Goal: Task Accomplishment & Management: Manage account settings

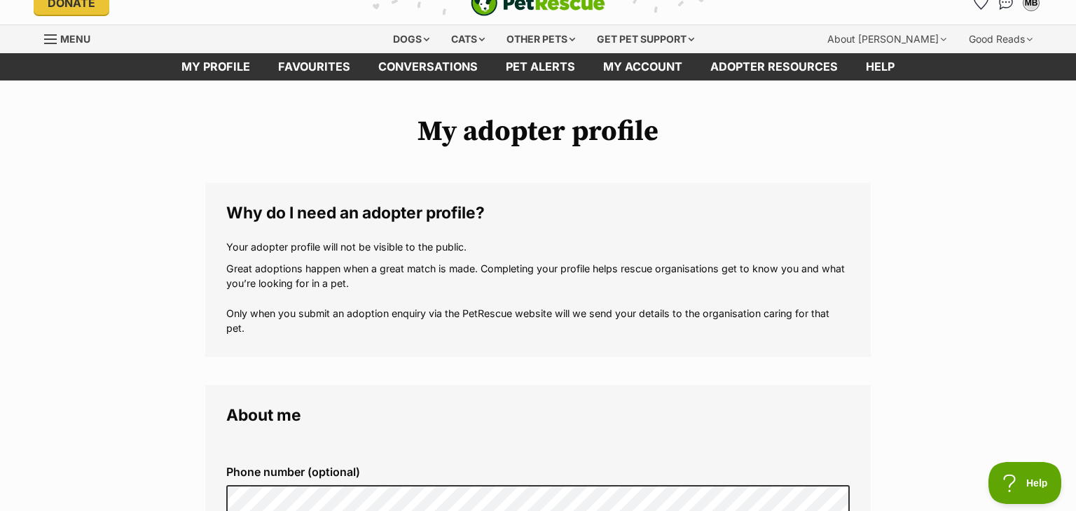
scroll to position [21, 0]
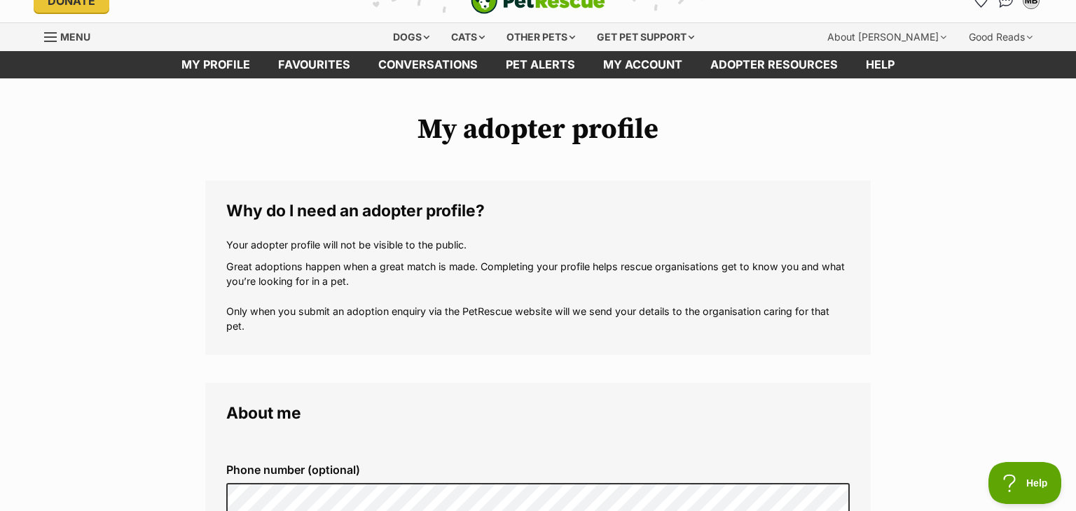
click at [675, 247] on p "Your adopter profile will not be visible to the public." at bounding box center [537, 244] width 623 height 15
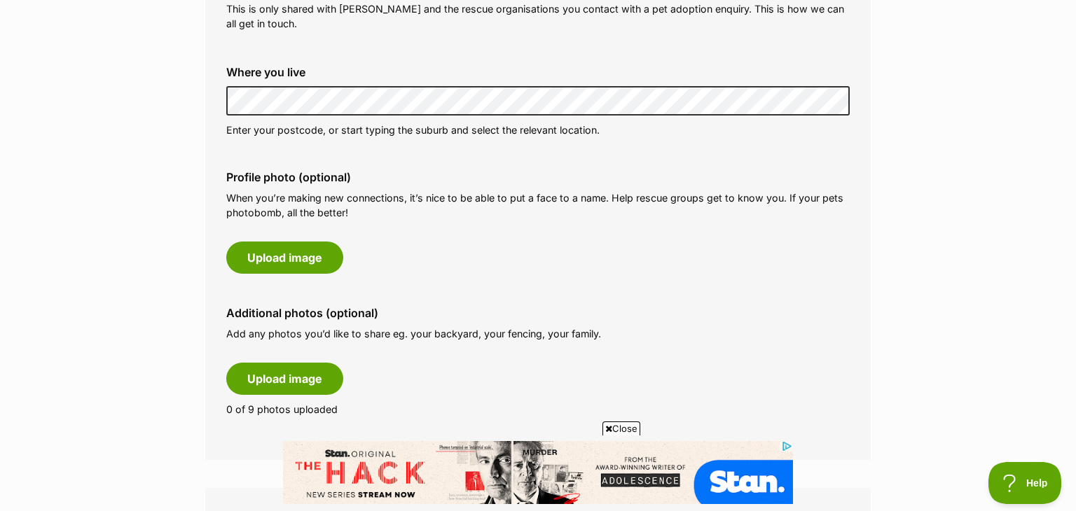
scroll to position [0, 0]
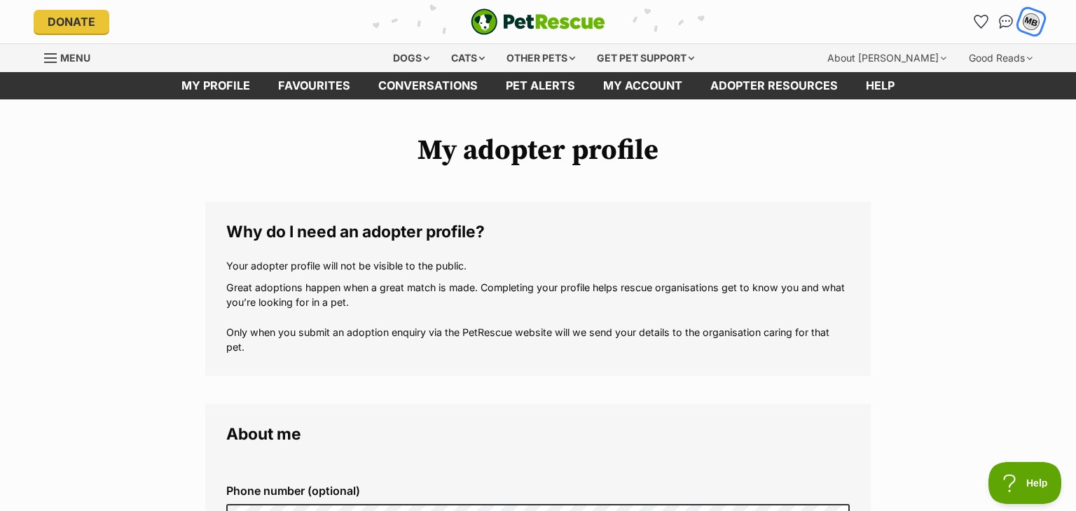
click at [1036, 17] on div "MB" at bounding box center [1031, 22] width 18 height 18
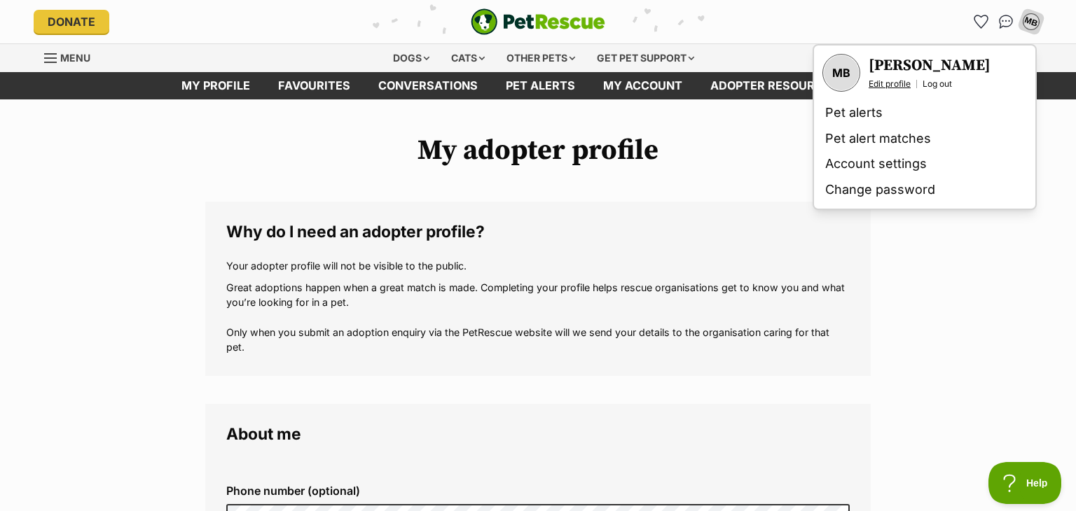
click at [886, 85] on link "Edit profile" at bounding box center [889, 83] width 42 height 11
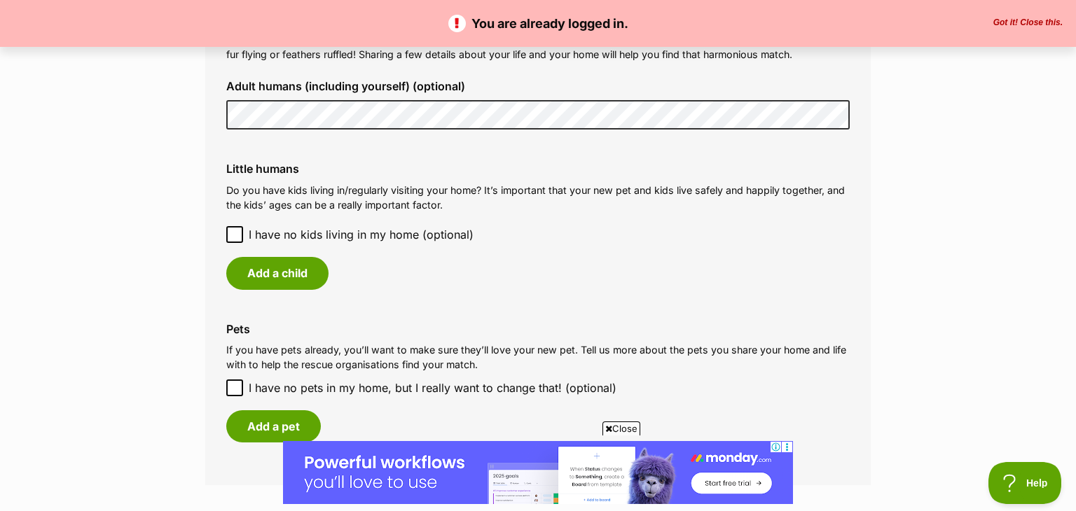
scroll to position [1059, 0]
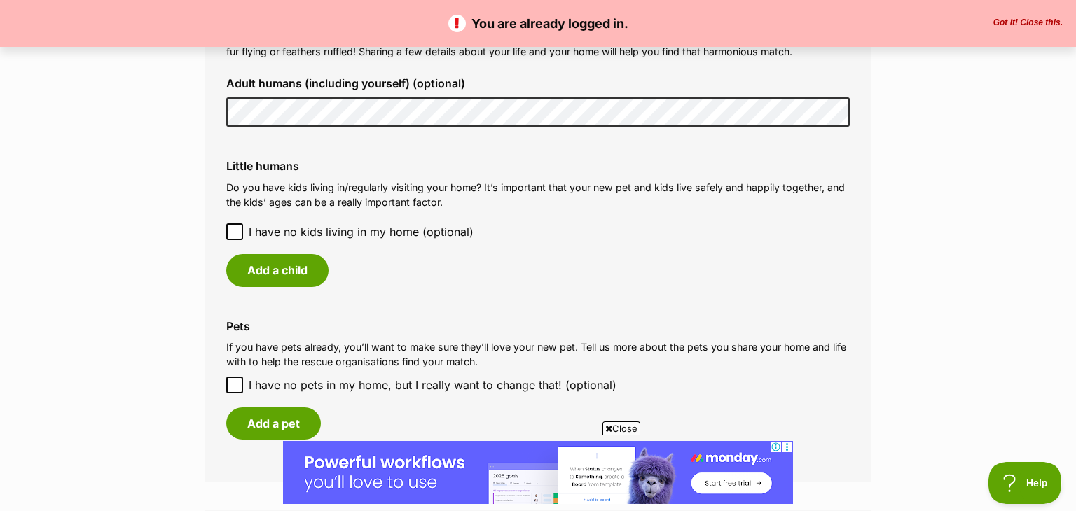
click at [236, 230] on icon at bounding box center [235, 232] width 10 height 10
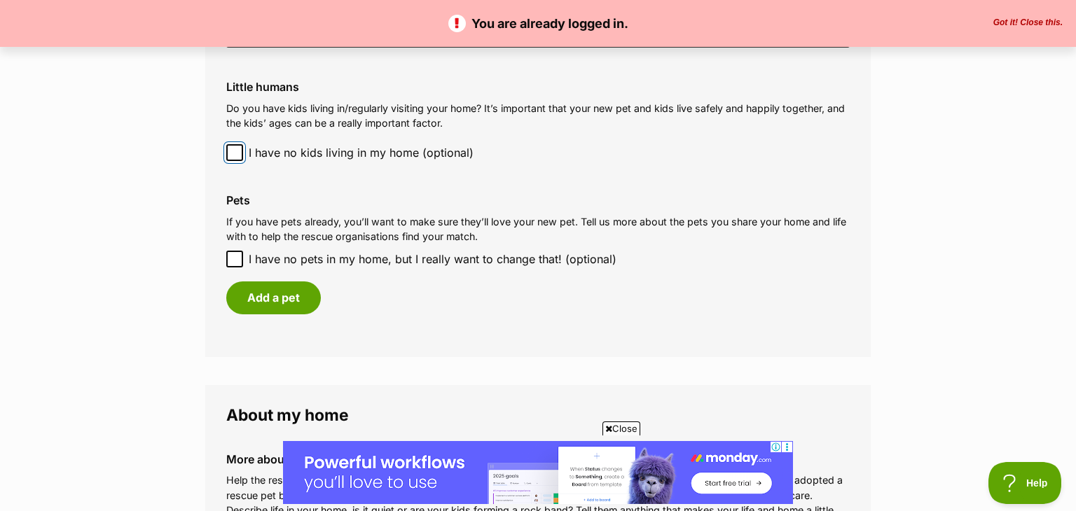
scroll to position [1147, 0]
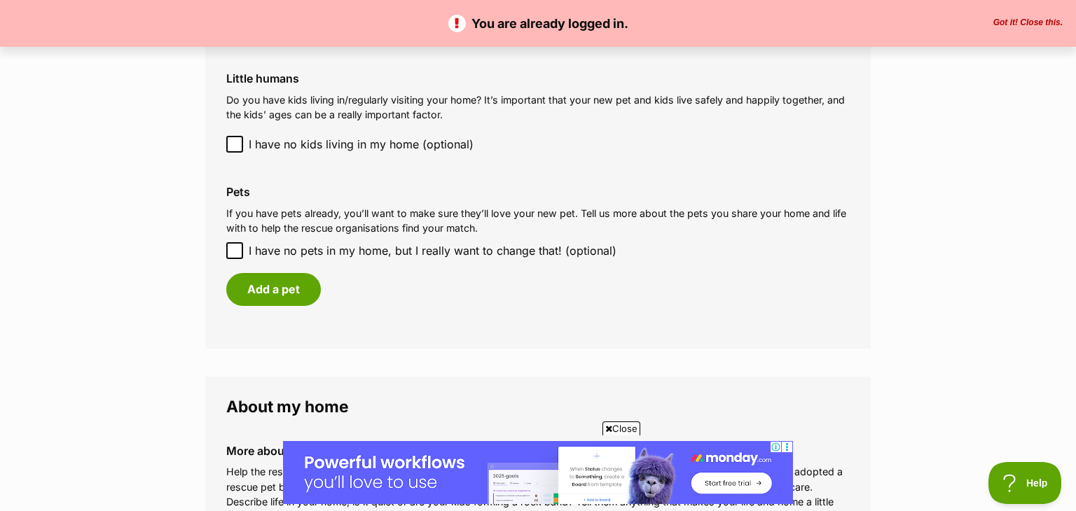
click at [235, 252] on icon at bounding box center [234, 251] width 8 height 6
click at [235, 252] on input "I have no pets in my home, but I really want to change that! (optional)" at bounding box center [234, 250] width 17 height 17
checkbox input "true"
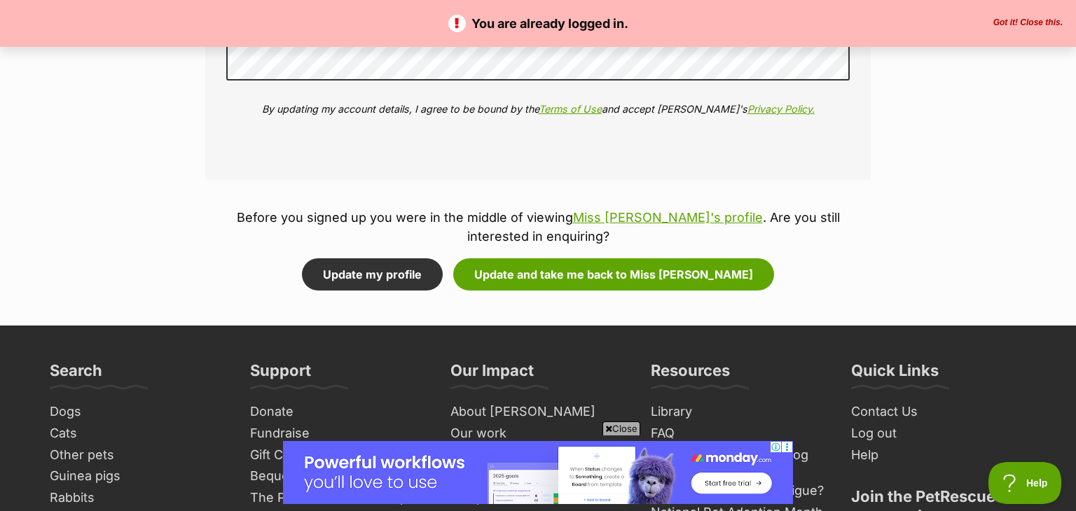
scroll to position [1693, 0]
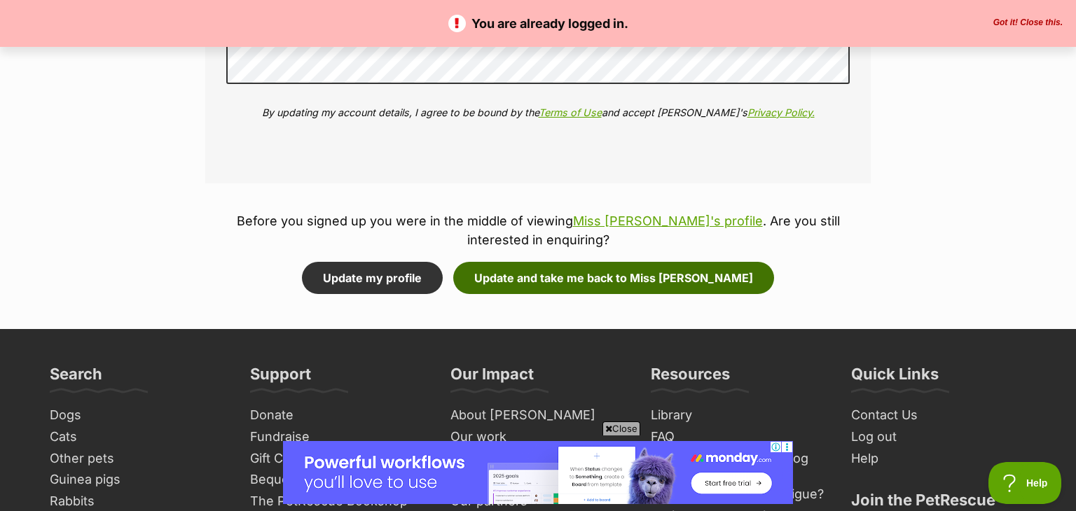
click at [578, 283] on button "Update and take me back to Miss Piggy" at bounding box center [613, 278] width 321 height 32
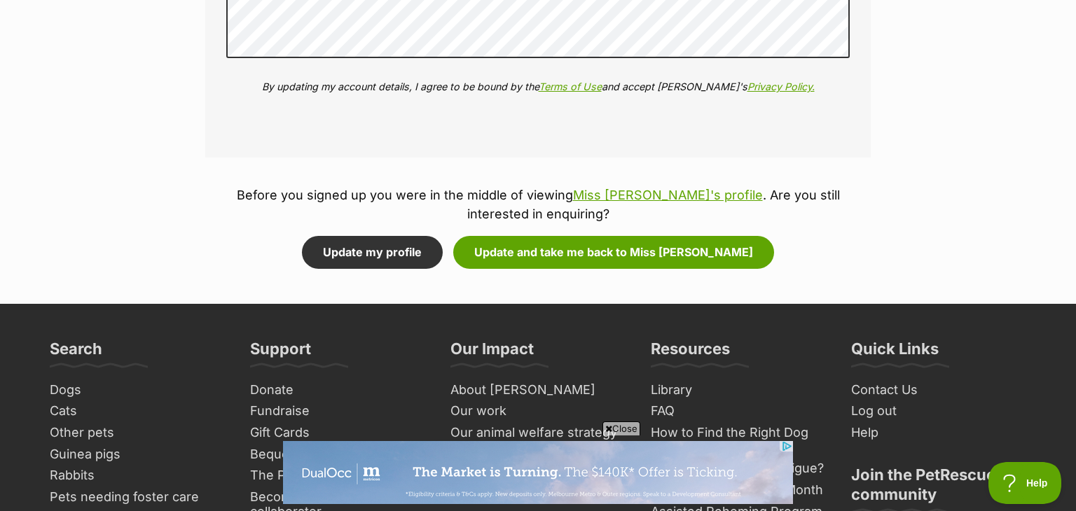
scroll to position [1757, 0]
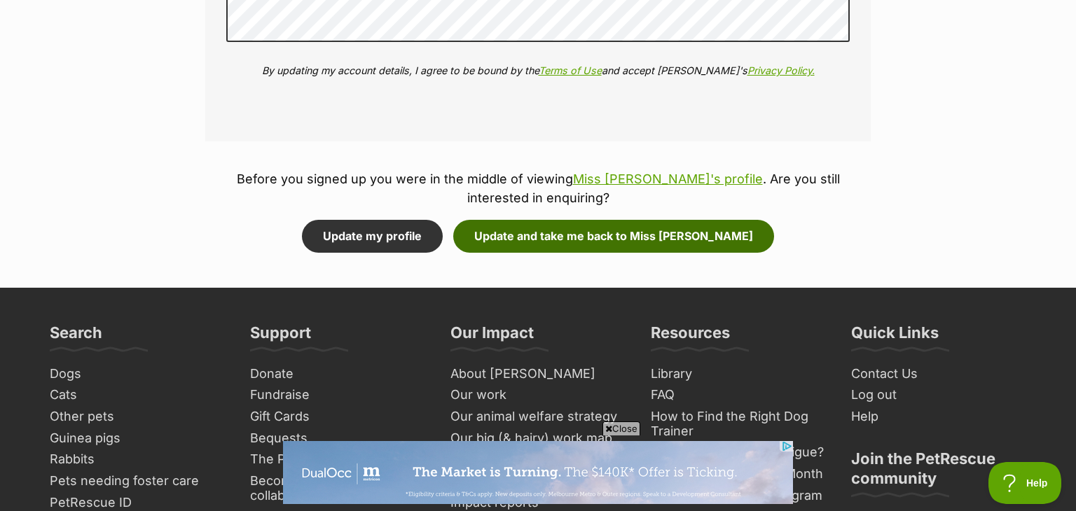
click at [553, 231] on button "Update and take me back to Miss [PERSON_NAME]" at bounding box center [613, 236] width 321 height 32
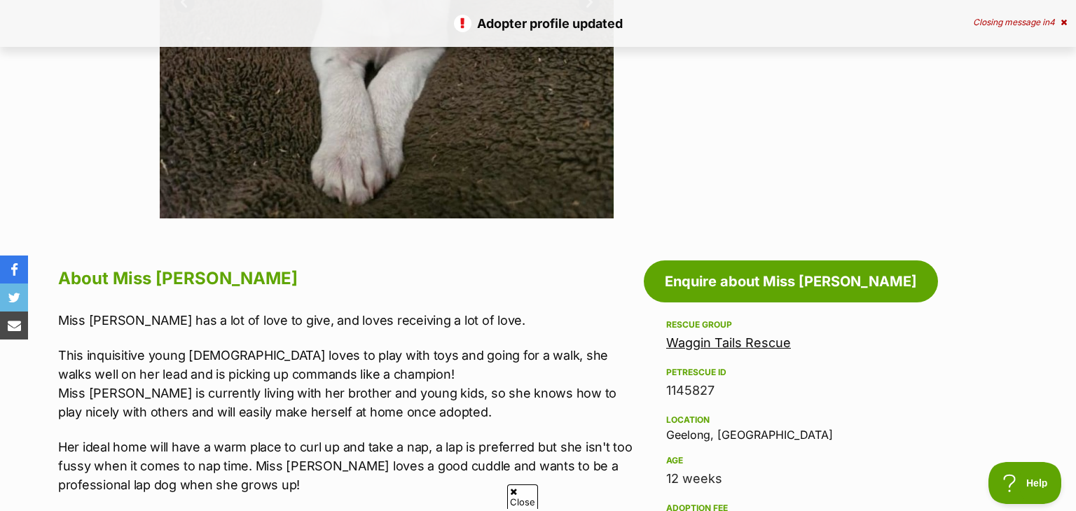
scroll to position [508, 0]
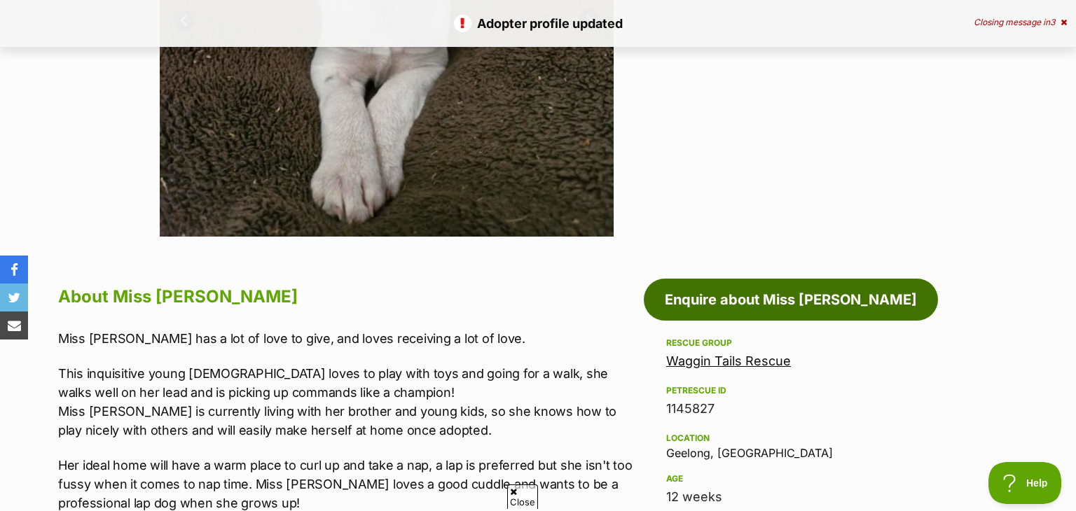
click at [727, 305] on link "Enquire about Miss Piggy" at bounding box center [791, 300] width 294 height 42
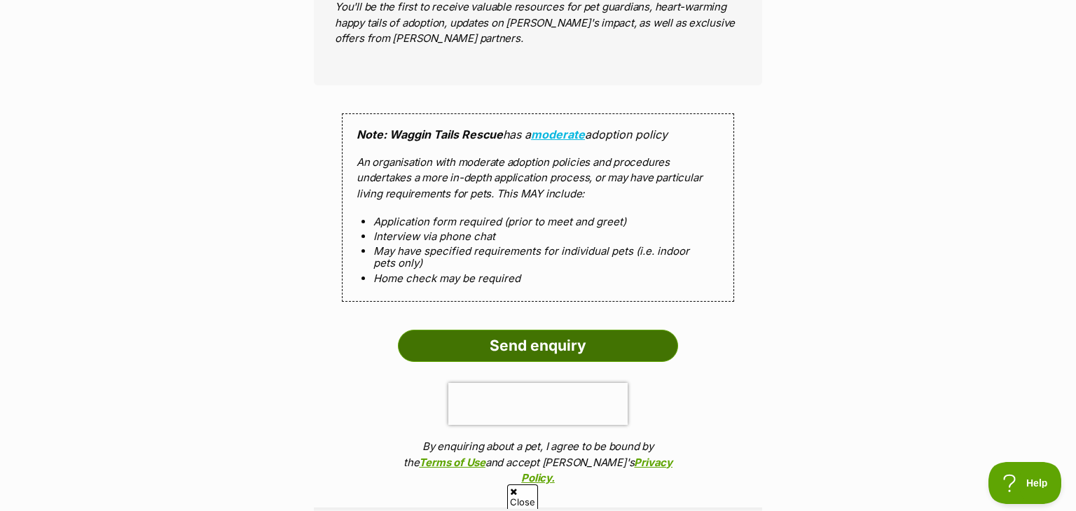
click at [569, 330] on input "Send enquiry" at bounding box center [538, 346] width 280 height 32
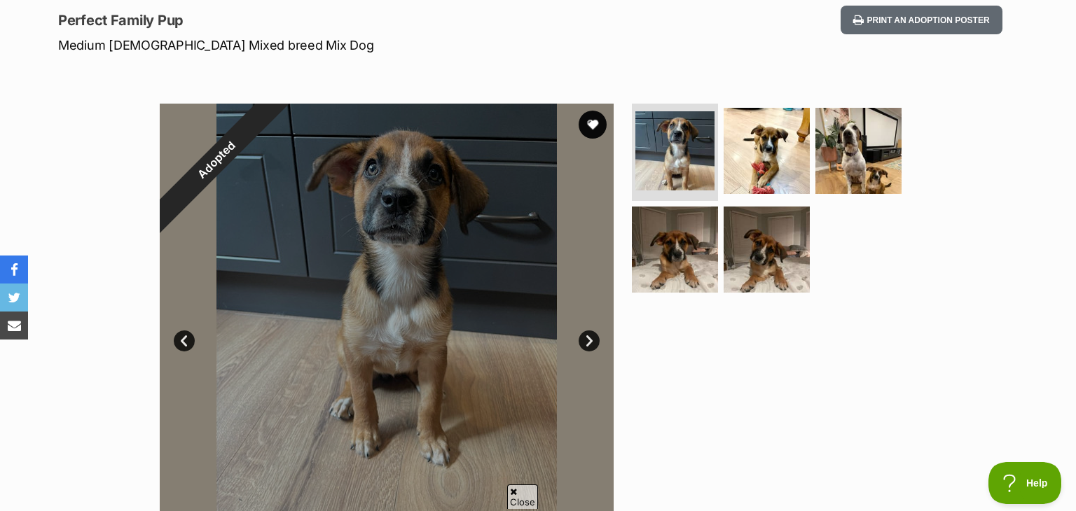
scroll to position [191, 0]
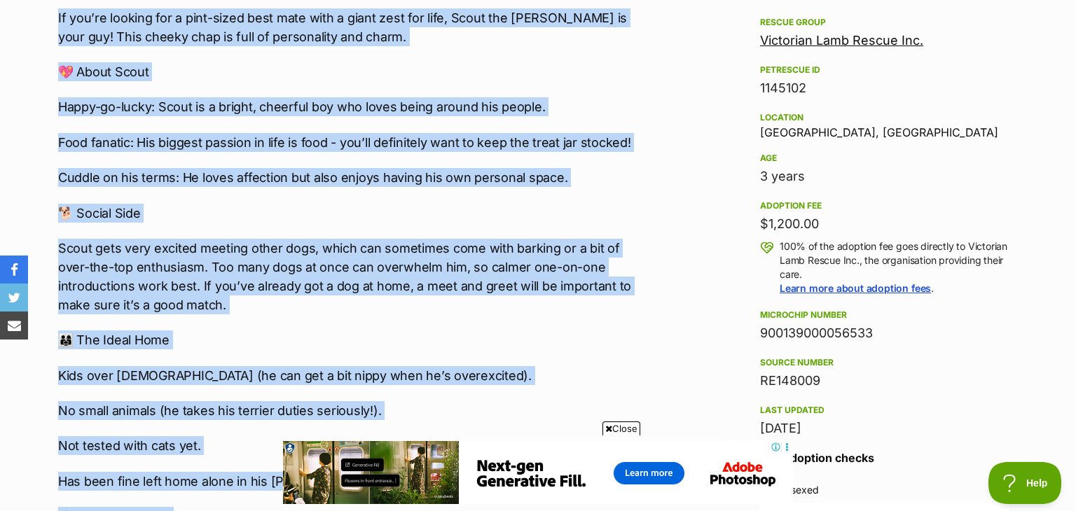
scroll to position [793, 0]
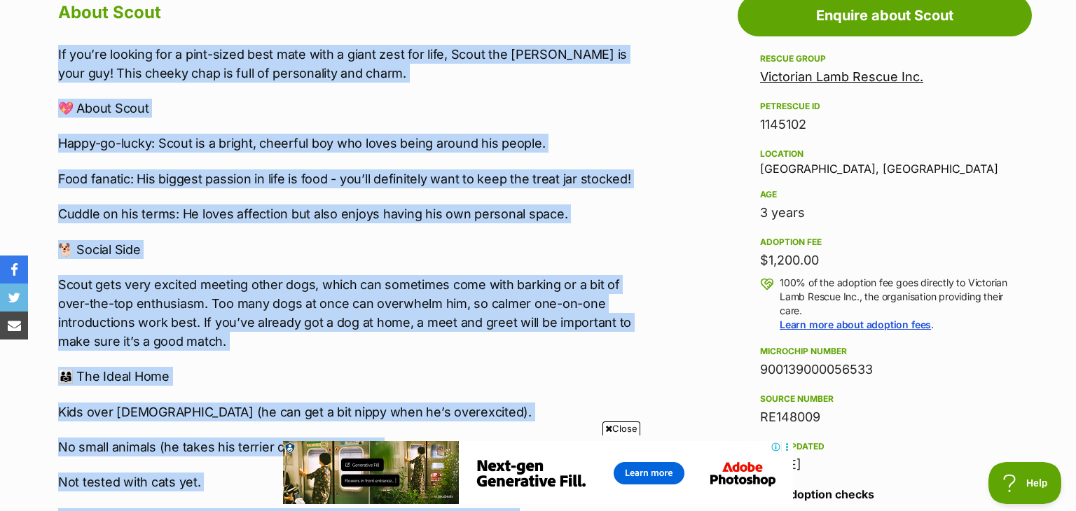
drag, startPoint x: 202, startPoint y: 273, endPoint x: 55, endPoint y: 51, distance: 266.7
copy div "If you’re looking for a pint-sized best mate with a giant zest for life, Scout …"
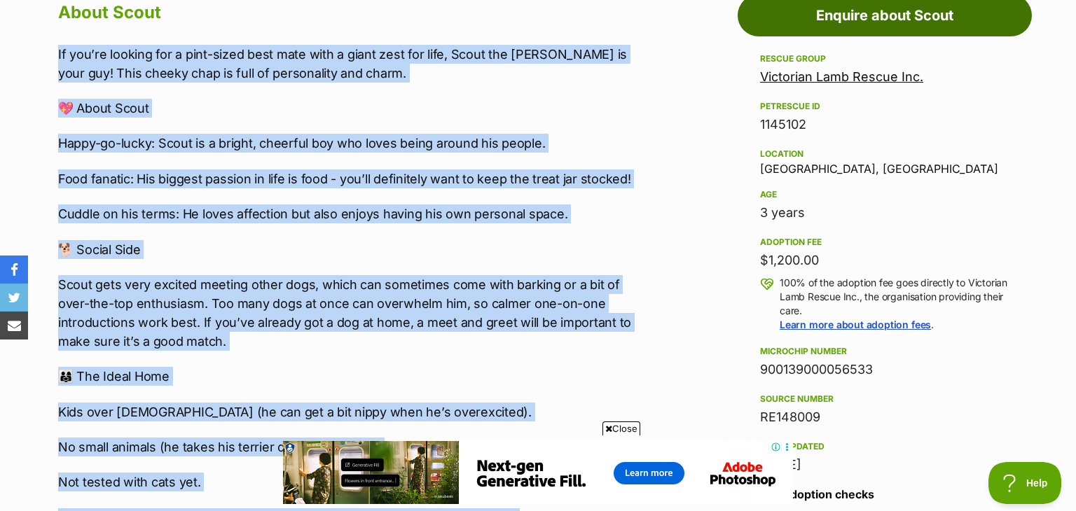
click at [796, 16] on link "Enquire about Scout" at bounding box center [885, 15] width 294 height 42
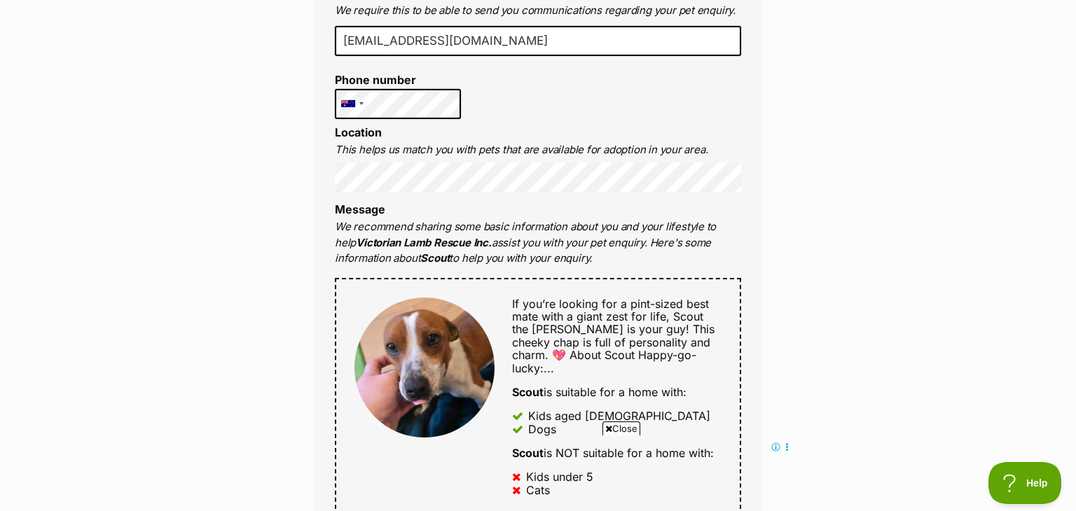
click at [327, 161] on div "Full name Maisie Ball Email We require this to be able to send you communicatio…" at bounding box center [538, 382] width 448 height 950
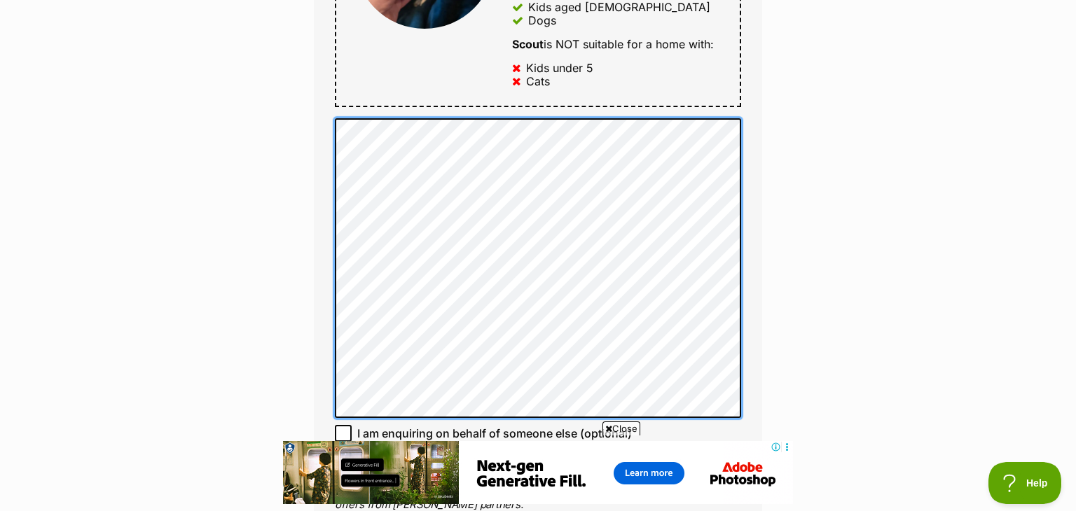
scroll to position [902, 0]
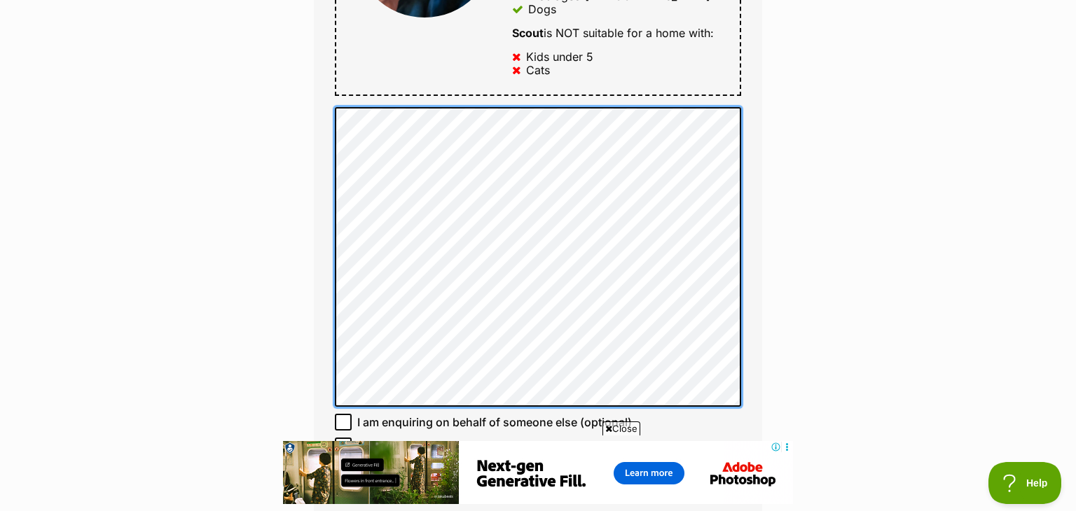
click at [182, 0] on html "Skip to main content Log in to favourite this pet Log in Or sign up Search PetR…" at bounding box center [538, 475] width 1076 height 2754
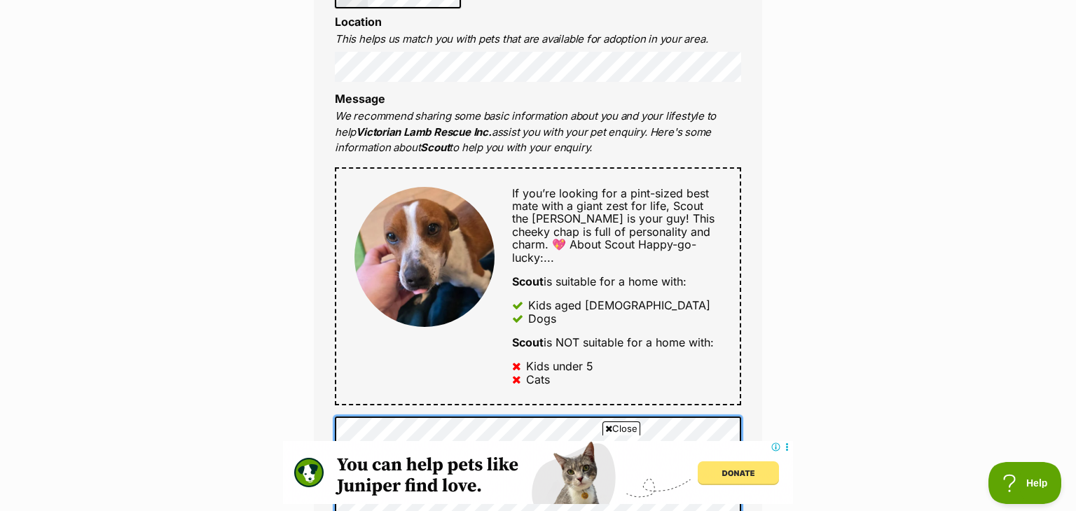
scroll to position [572, 0]
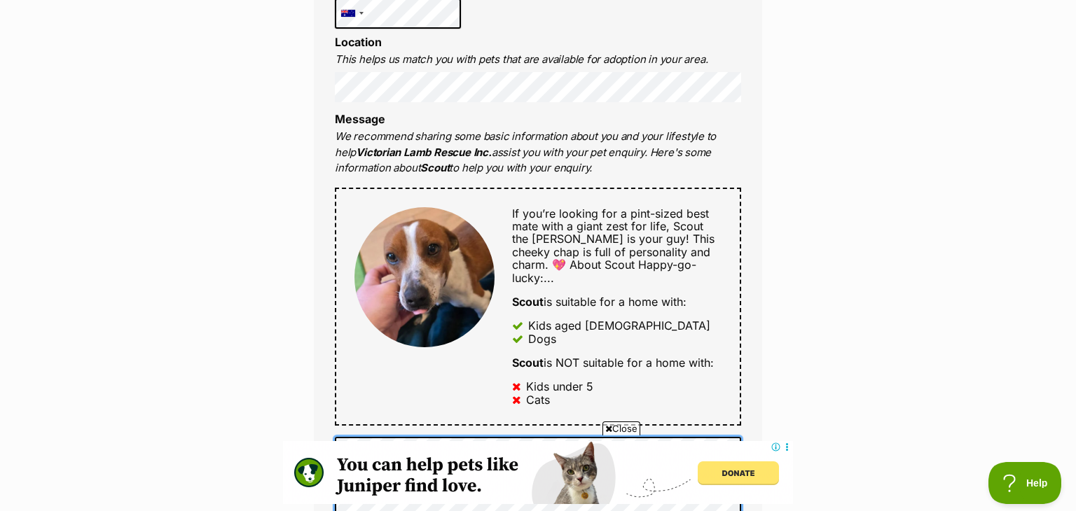
click at [298, 15] on div "Enquire about Scout Want to increase your chances of a successful enquiry? Upda…" at bounding box center [538, 496] width 490 height 1882
click at [838, 143] on div "Enquire about Scout Want to increase your chances of a successful enquiry? Upda…" at bounding box center [538, 496] width 1076 height 1882
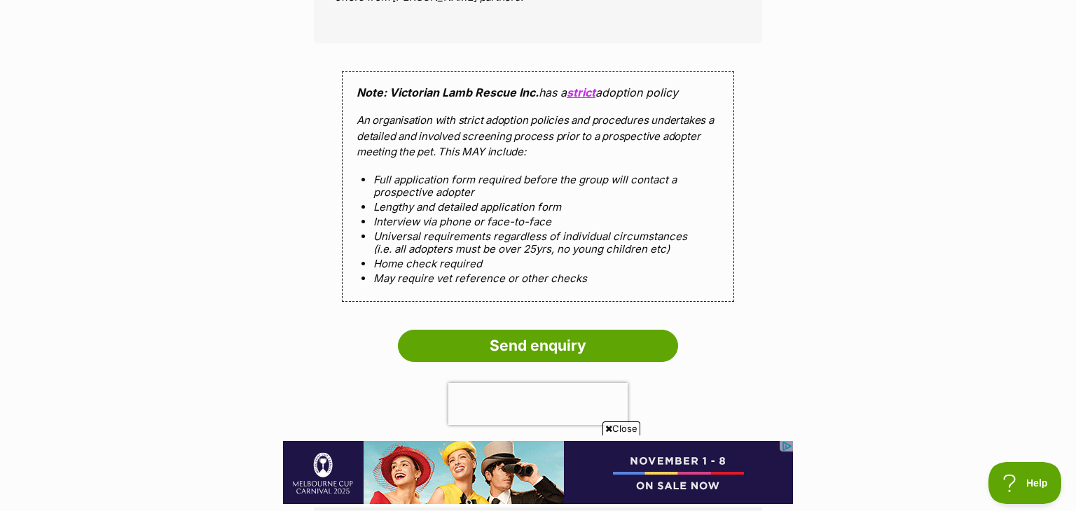
scroll to position [1401, 0]
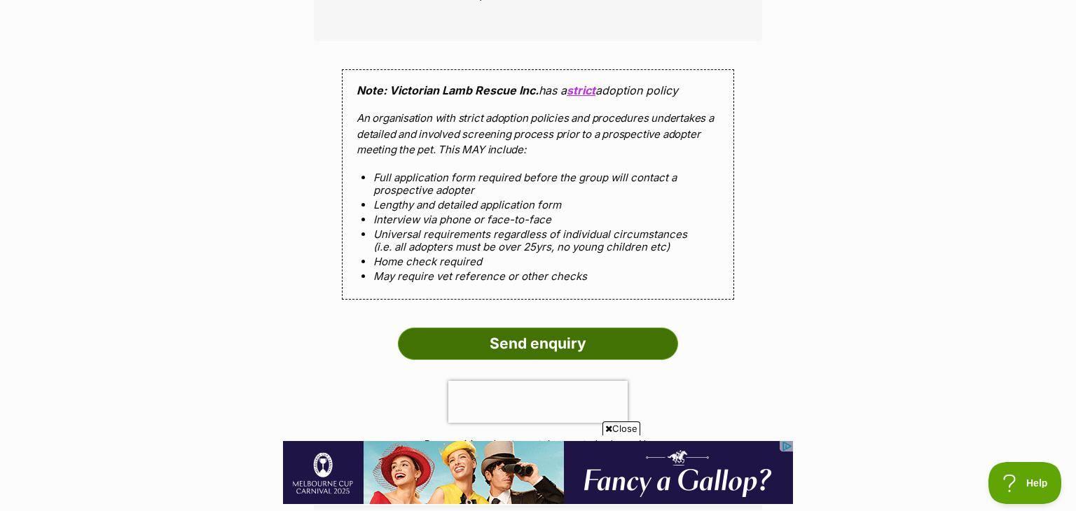
click at [644, 331] on input "Send enquiry" at bounding box center [538, 344] width 280 height 32
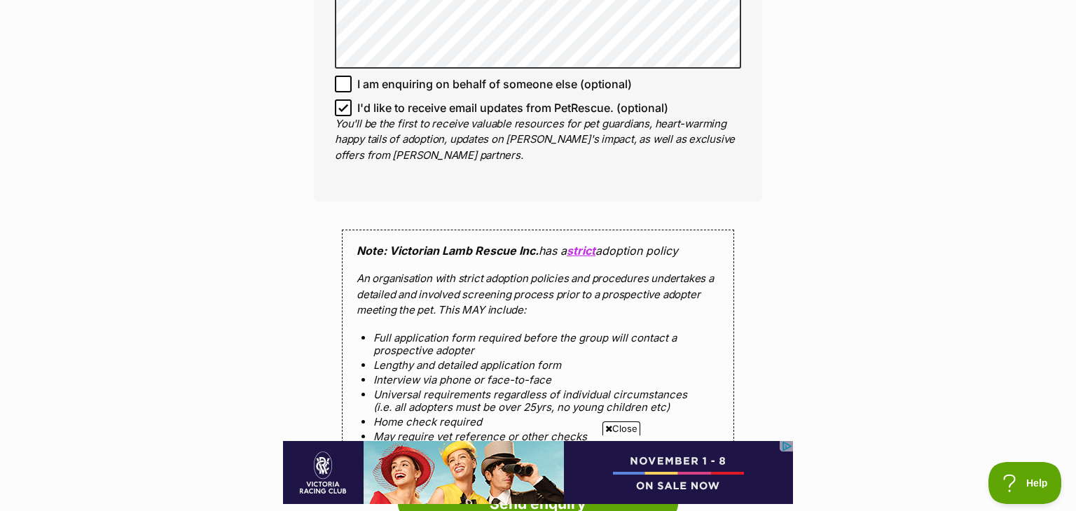
scroll to position [1224, 0]
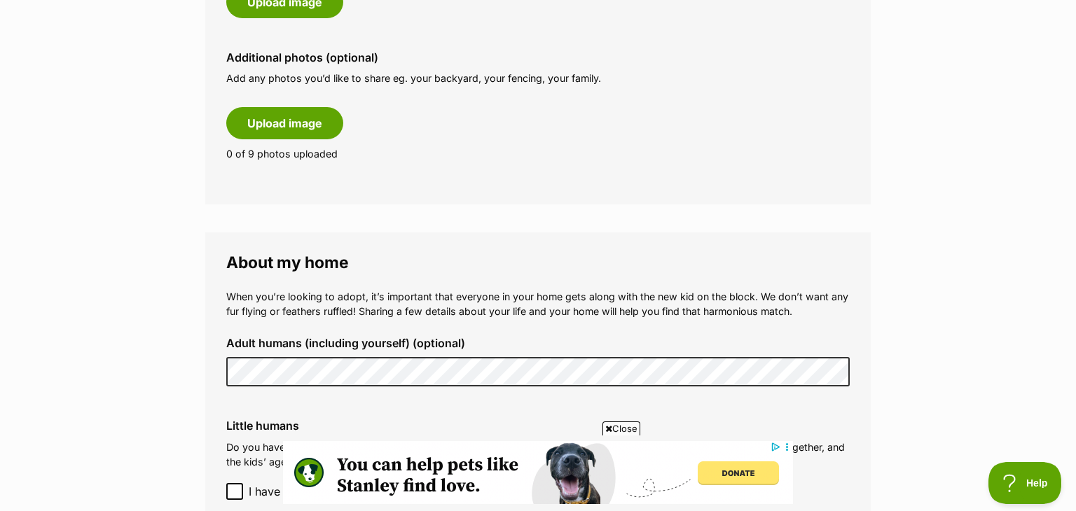
scroll to position [796, 0]
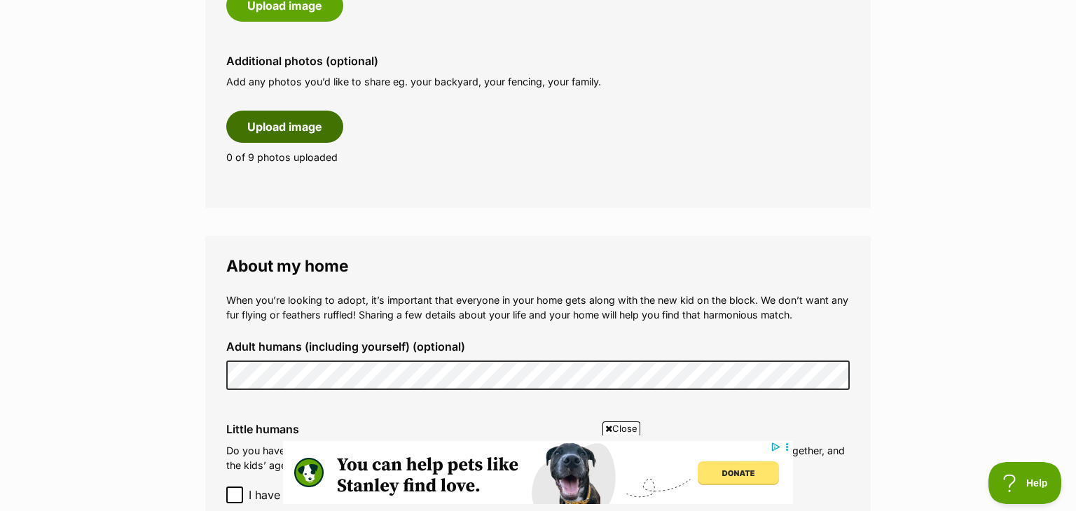
click at [296, 123] on button "Upload image" at bounding box center [284, 127] width 117 height 32
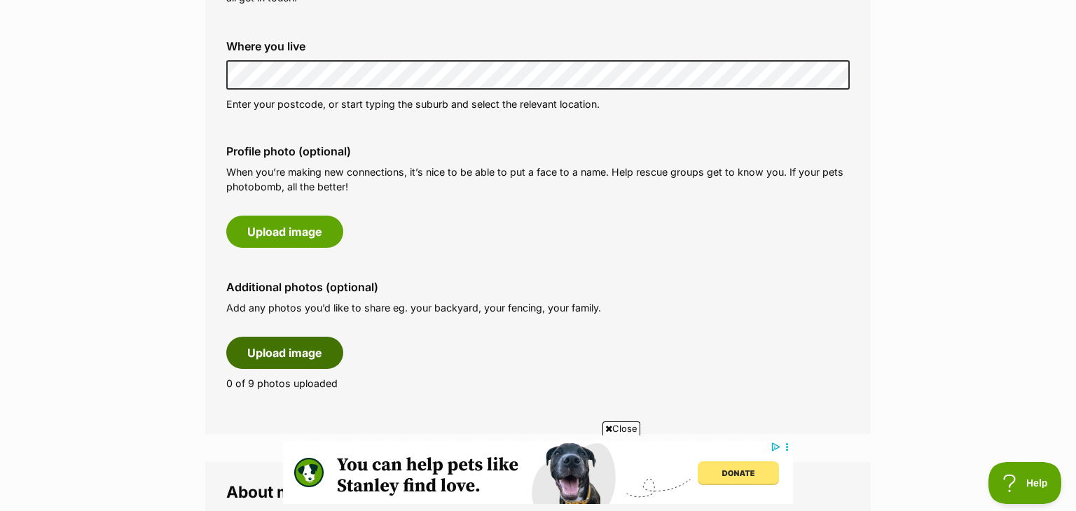
scroll to position [522, 0]
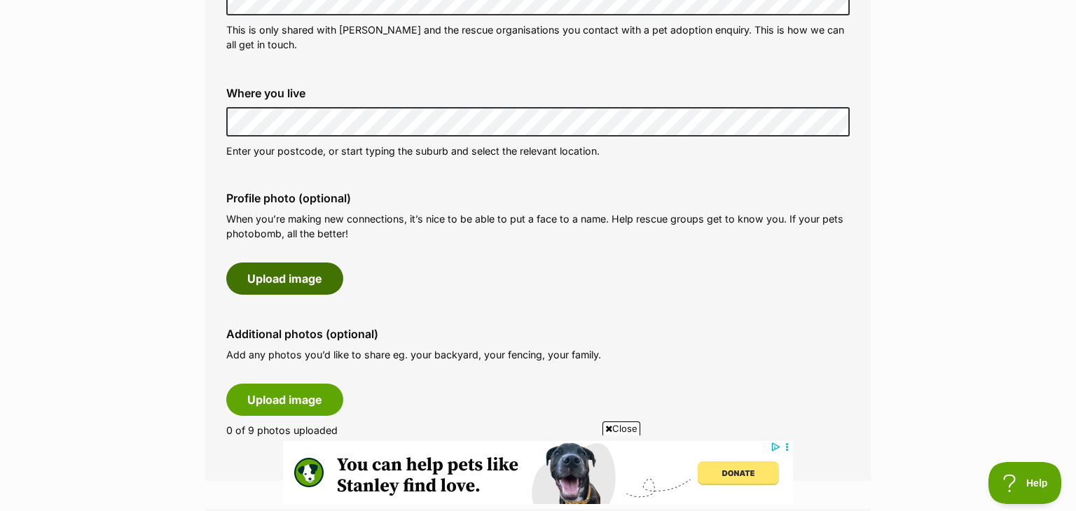
click at [298, 267] on button "Upload image" at bounding box center [284, 279] width 117 height 32
click at [283, 284] on button "Upload image" at bounding box center [284, 279] width 117 height 32
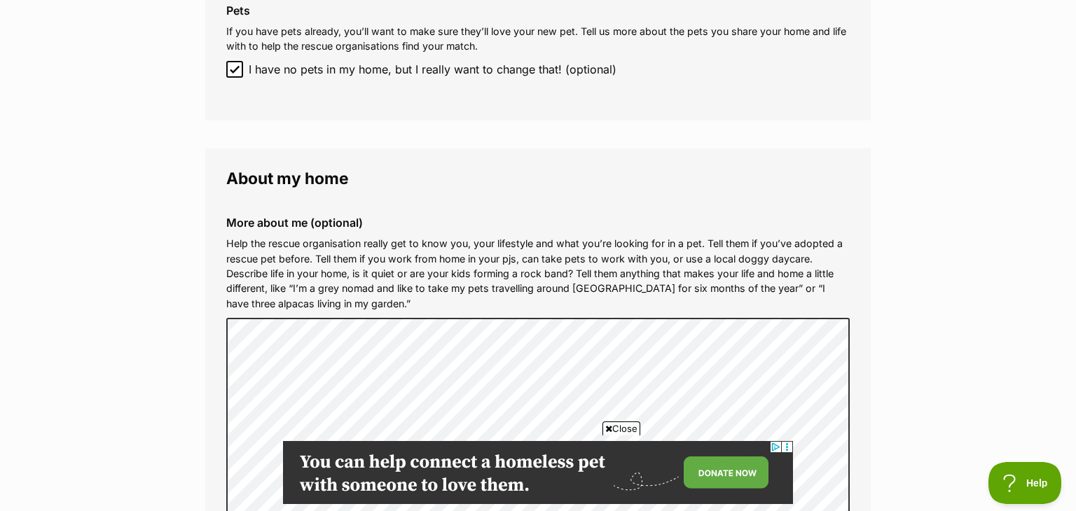
scroll to position [1832, 0]
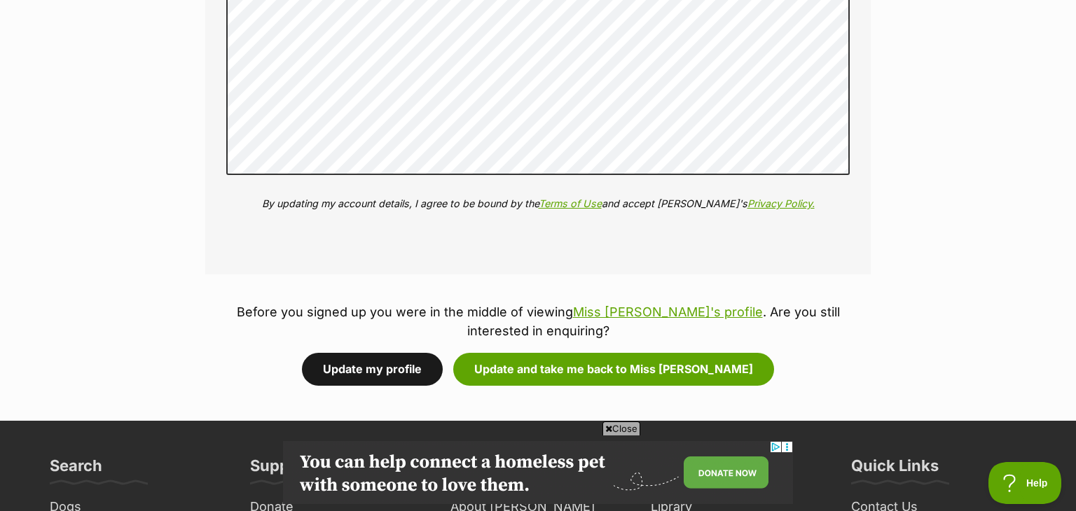
click at [441, 368] on button "Update my profile" at bounding box center [372, 369] width 141 height 32
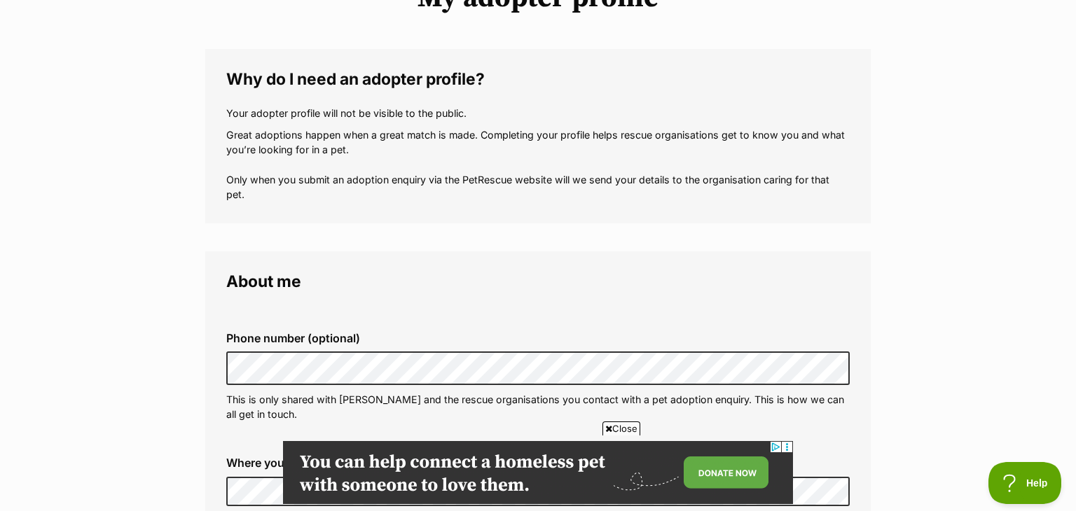
scroll to position [147, 0]
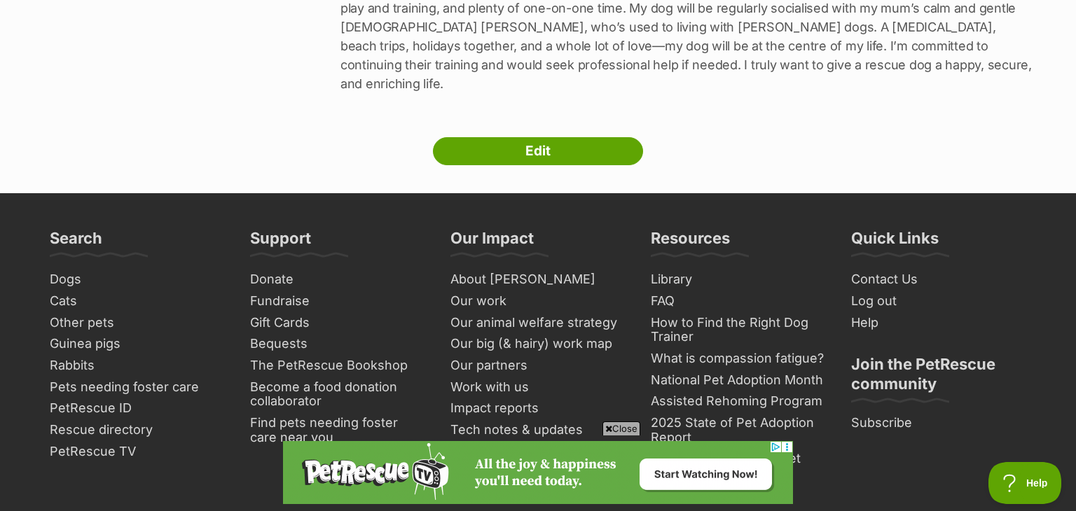
scroll to position [417, 0]
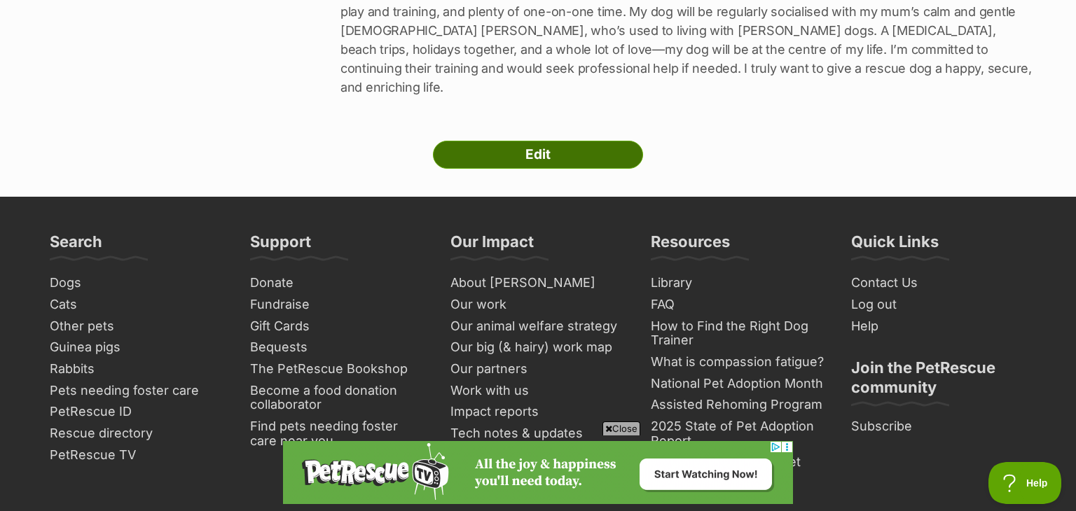
click at [580, 144] on link "Edit" at bounding box center [538, 155] width 210 height 28
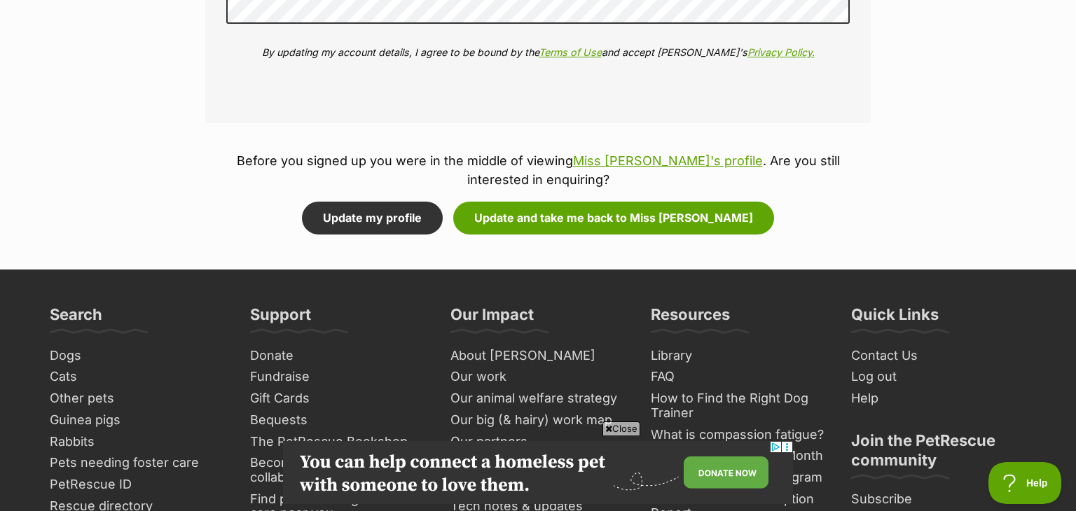
scroll to position [1989, 0]
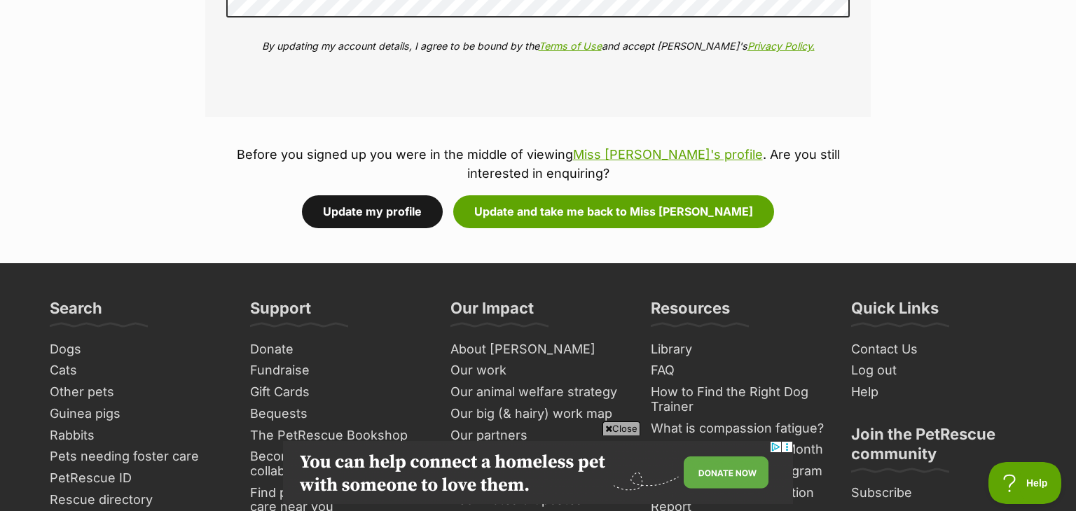
click at [407, 221] on button "Update my profile" at bounding box center [372, 211] width 141 height 32
